Goal: Information Seeking & Learning: Learn about a topic

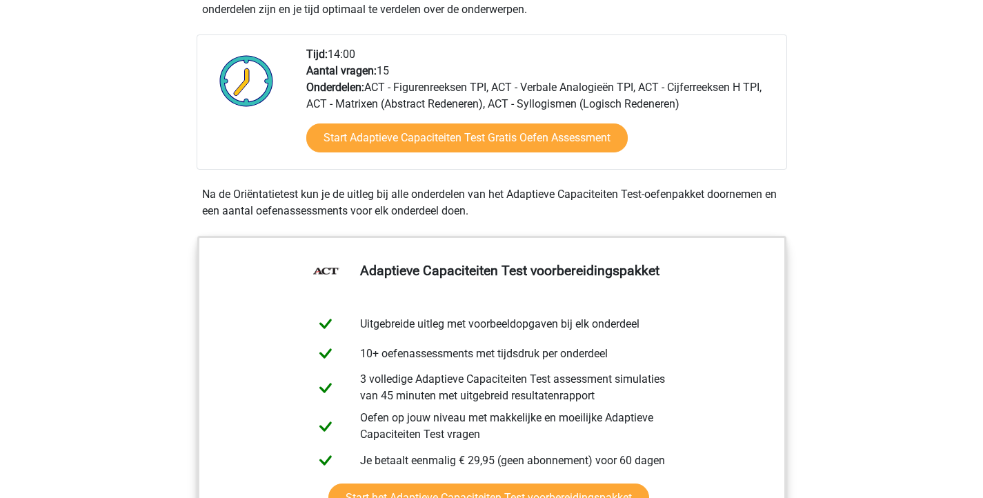
scroll to position [338, 0]
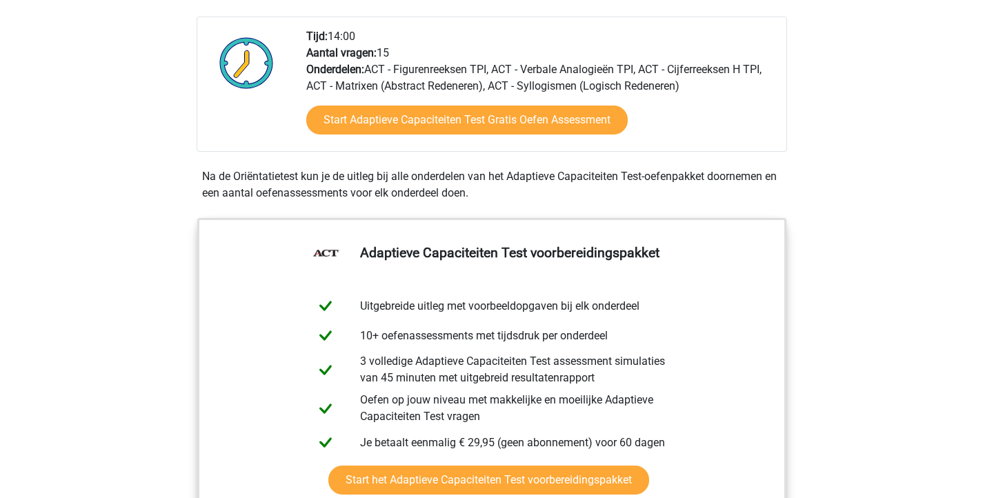
click at [589, 102] on div "Start Adaptieve Capaciteiten Test Gratis Oefen Assessment" at bounding box center [540, 123] width 469 height 57
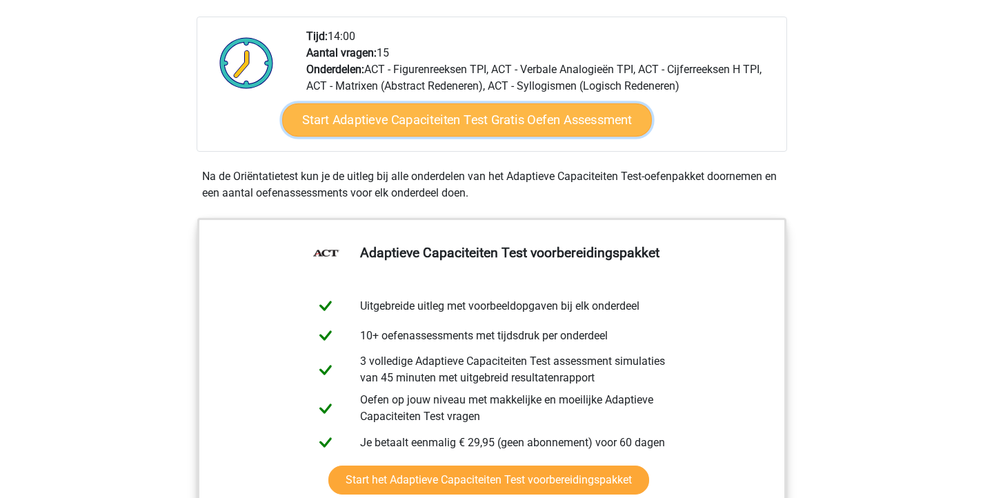
click at [580, 124] on link "Start Adaptieve Capaciteiten Test Gratis Oefen Assessment" at bounding box center [467, 120] width 370 height 33
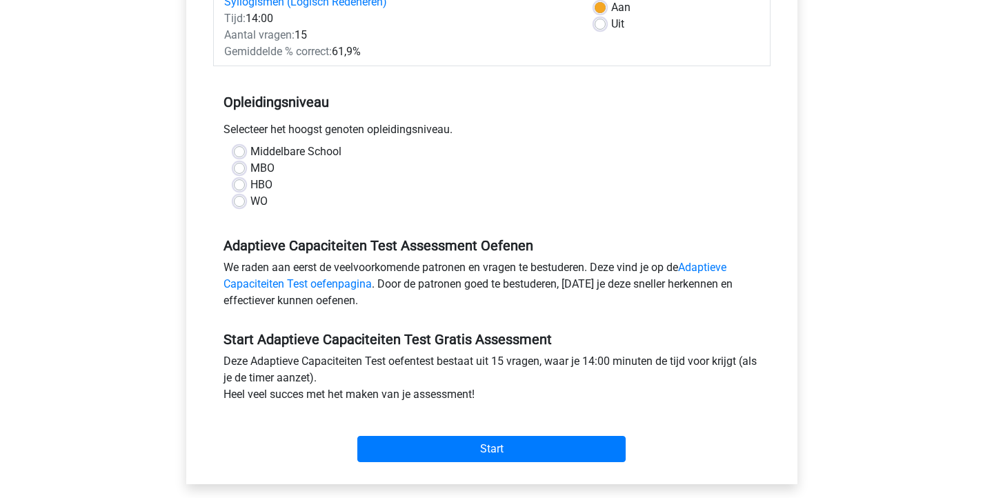
scroll to position [236, 0]
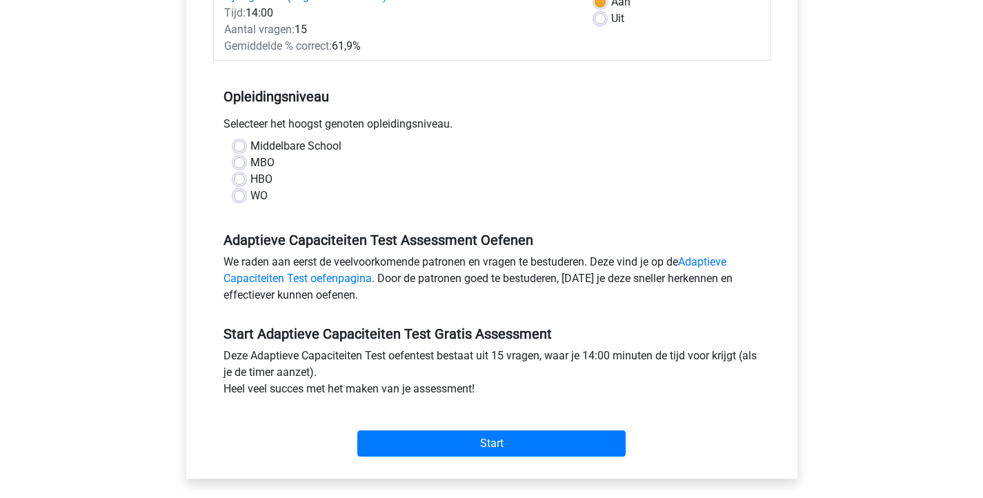
click at [322, 143] on label "Middelbare School" at bounding box center [296, 146] width 91 height 17
click at [245, 143] on input "Middelbare School" at bounding box center [239, 145] width 11 height 14
radio input "true"
click at [322, 148] on label "Middelbare School" at bounding box center [296, 146] width 91 height 17
click at [245, 148] on input "Middelbare School" at bounding box center [239, 145] width 11 height 14
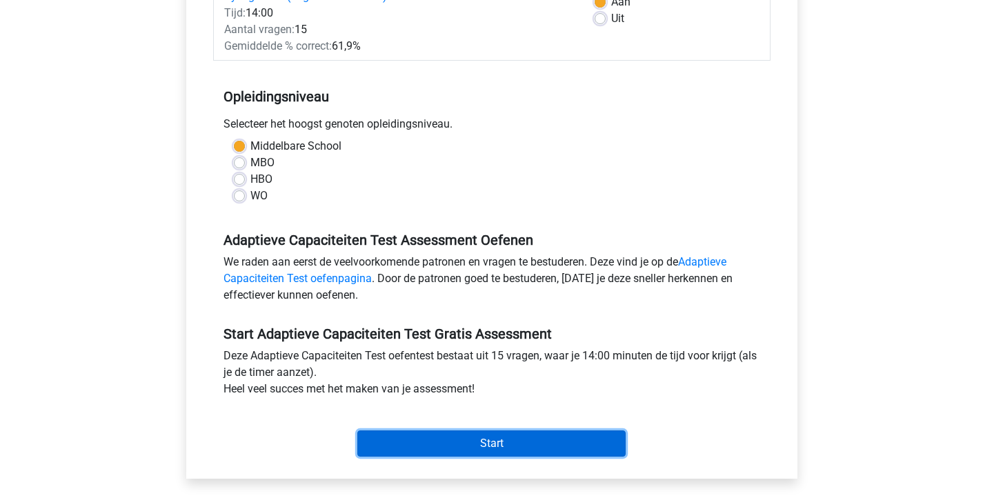
click at [378, 449] on input "Start" at bounding box center [491, 444] width 268 height 26
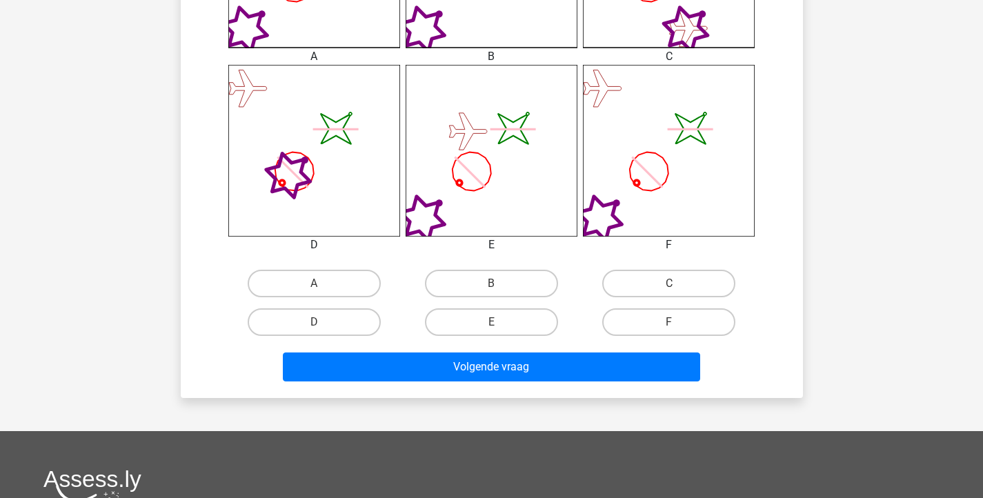
scroll to position [539, 0]
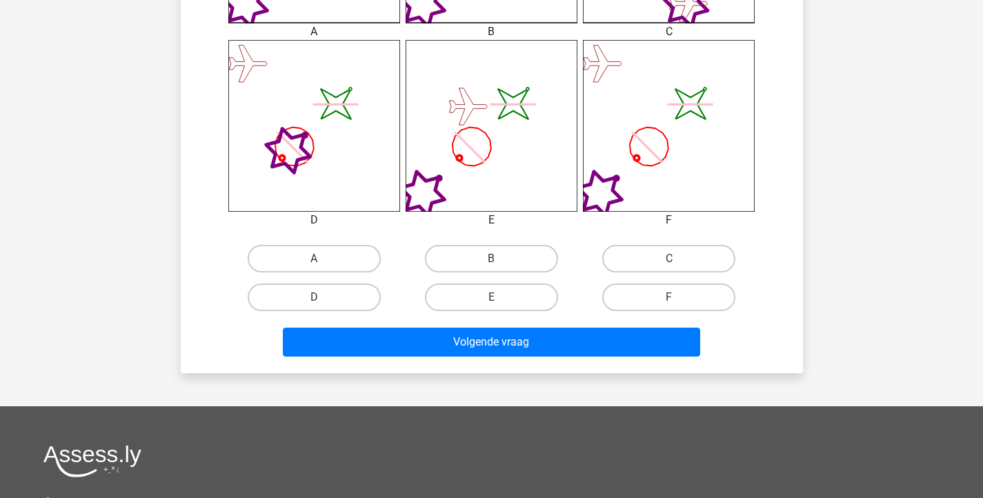
click at [524, 147] on icon "image/svg+xml" at bounding box center [492, 126] width 172 height 172
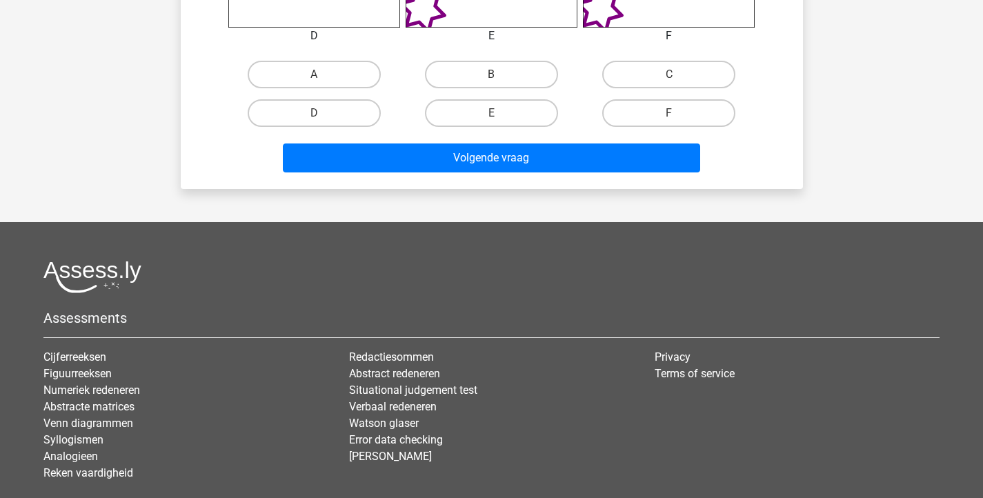
scroll to position [773, 0]
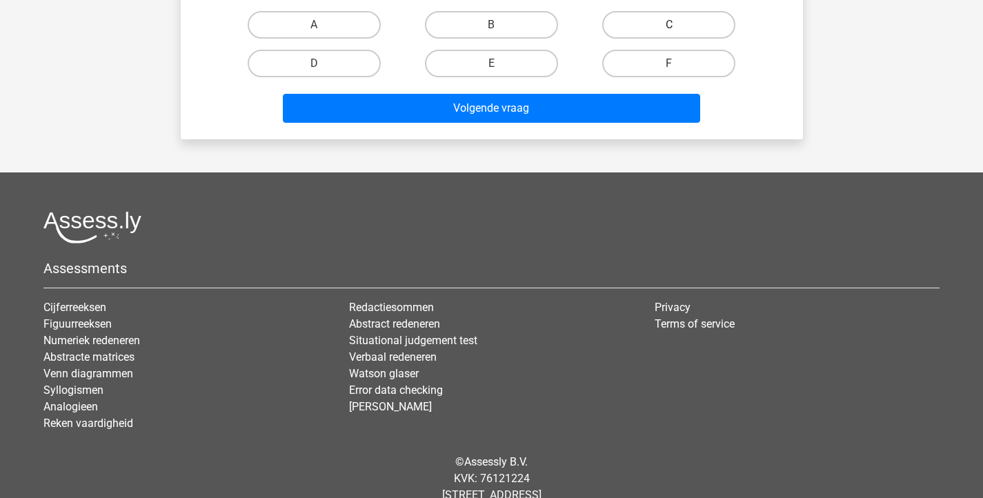
click at [715, 28] on label "C" at bounding box center [669, 25] width 133 height 28
click at [678, 28] on input "C" at bounding box center [673, 29] width 9 height 9
radio input "true"
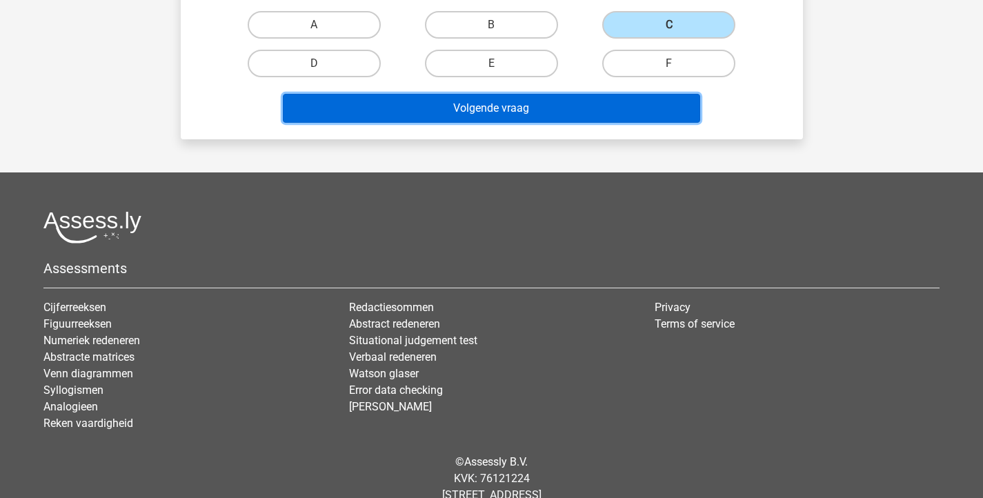
click at [649, 99] on button "Volgende vraag" at bounding box center [492, 108] width 418 height 29
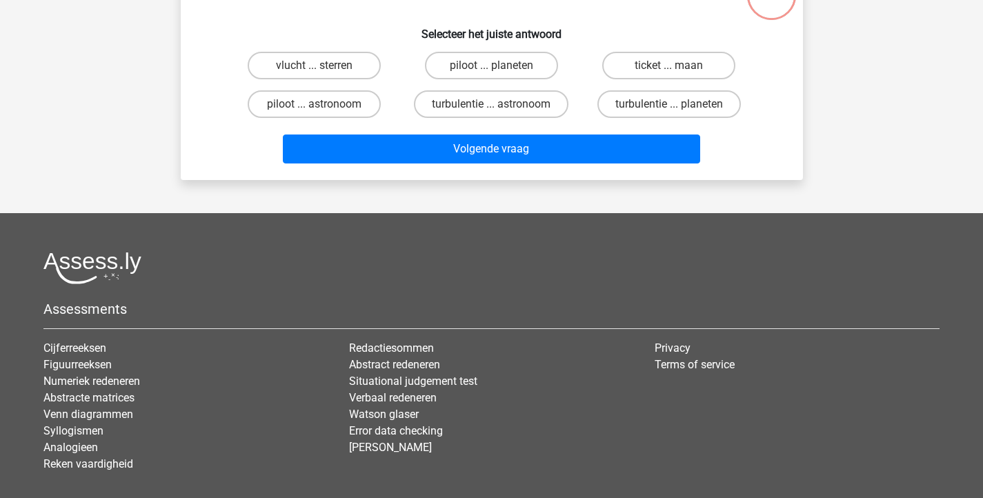
scroll to position [0, 0]
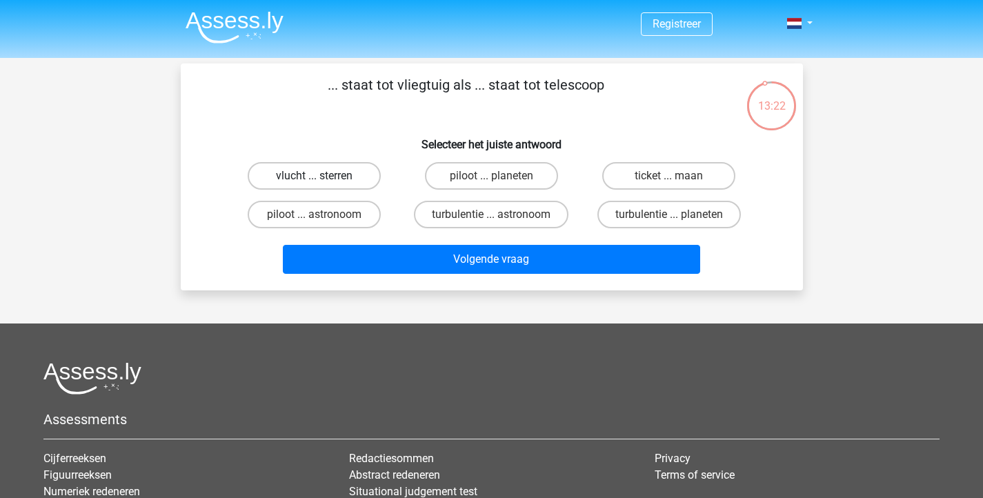
click at [360, 179] on label "vlucht ... sterren" at bounding box center [314, 176] width 133 height 28
click at [323, 179] on input "vlucht ... sterren" at bounding box center [318, 180] width 9 height 9
radio input "true"
click at [353, 210] on label "piloot ... astronoom" at bounding box center [314, 215] width 133 height 28
click at [323, 215] on input "piloot ... astronoom" at bounding box center [318, 219] width 9 height 9
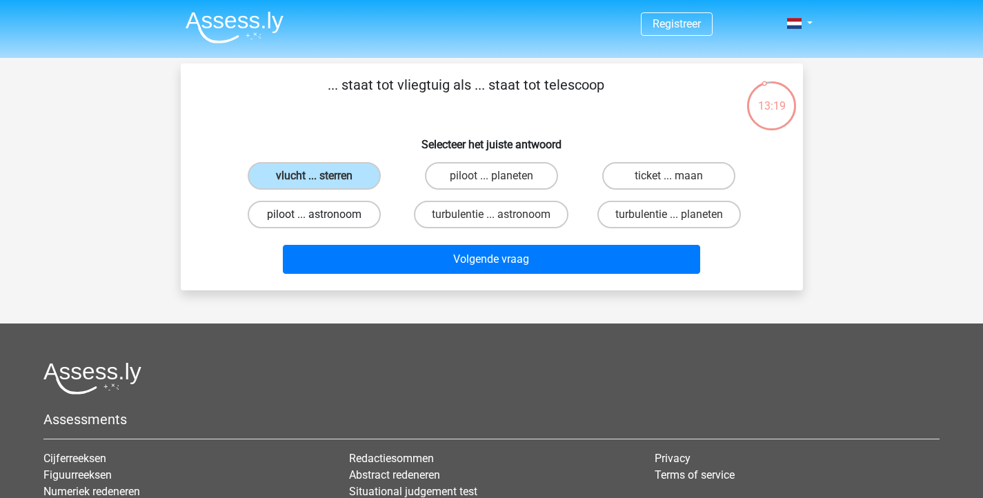
radio input "true"
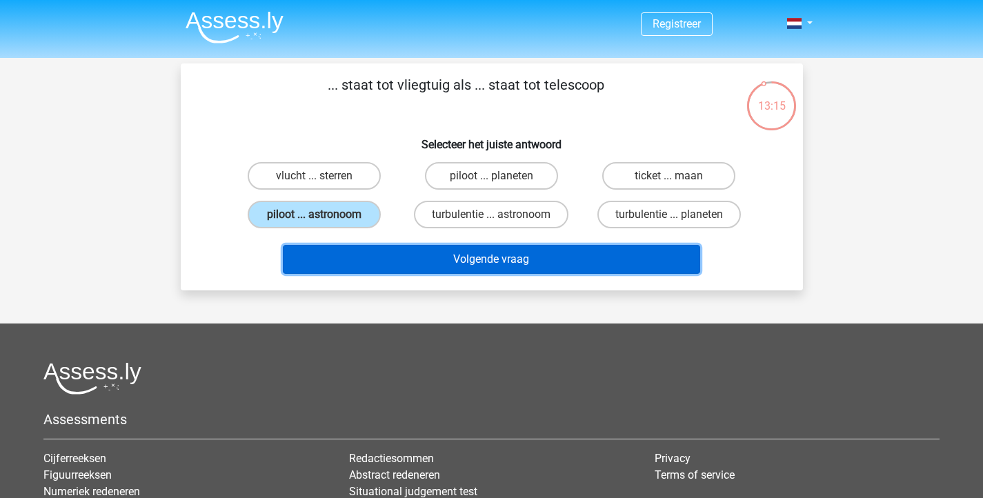
click at [366, 251] on button "Volgende vraag" at bounding box center [492, 259] width 418 height 29
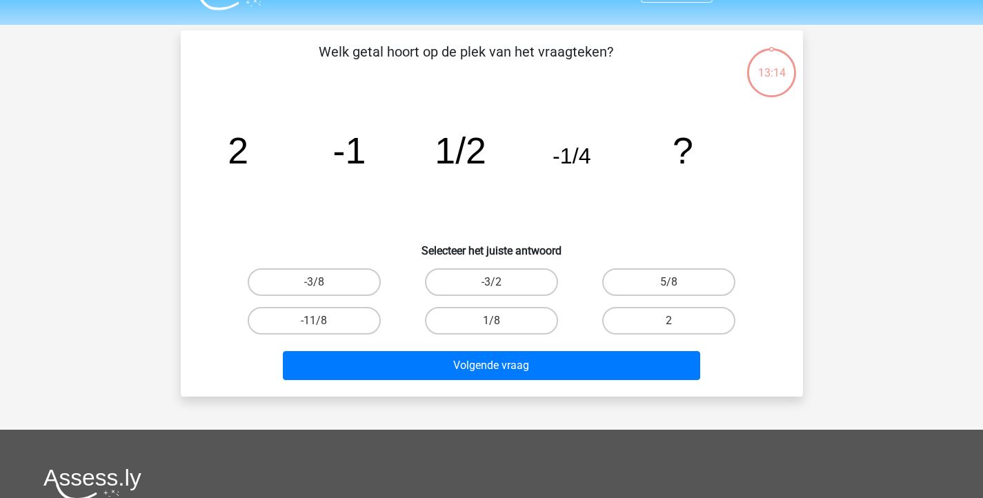
scroll to position [63, 0]
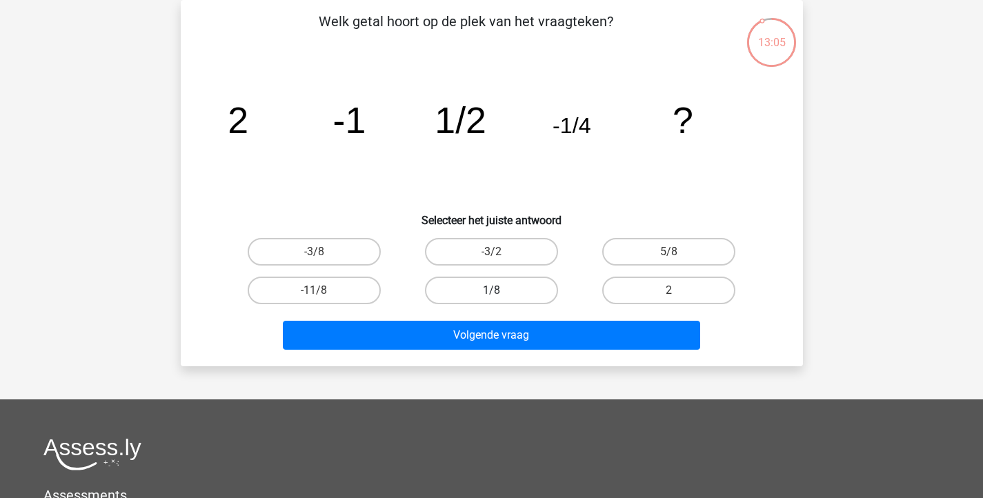
click at [526, 279] on label "1/8" at bounding box center [491, 291] width 133 height 28
click at [500, 291] on input "1/8" at bounding box center [495, 295] width 9 height 9
radio input "true"
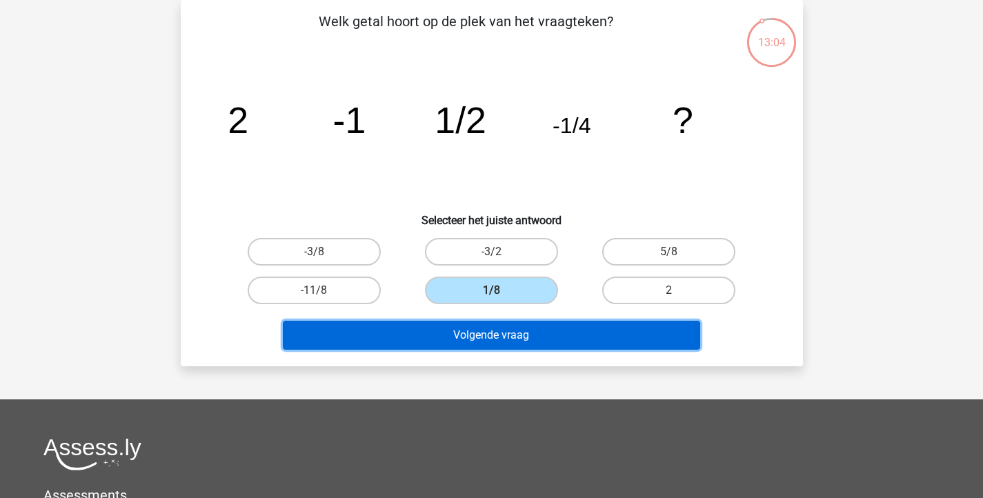
click at [508, 331] on button "Volgende vraag" at bounding box center [492, 335] width 418 height 29
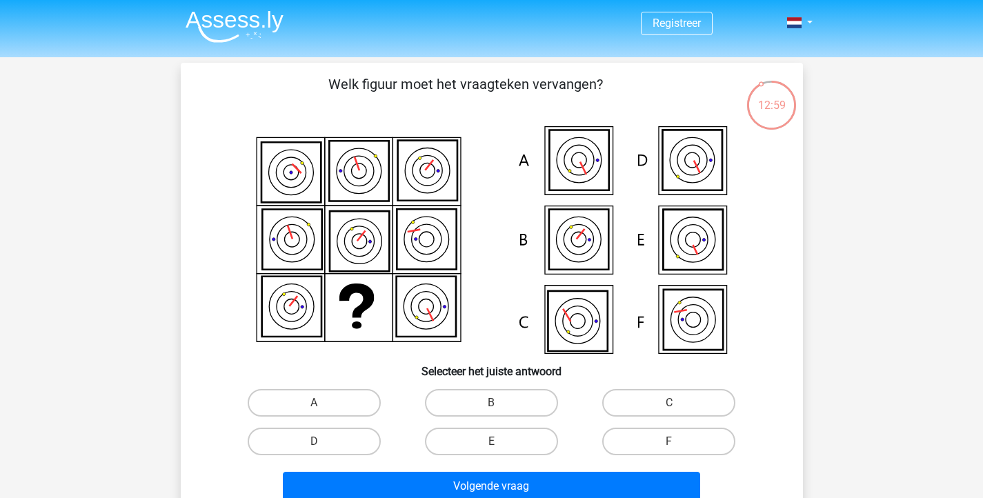
scroll to position [0, 0]
